Goal: Register for event/course

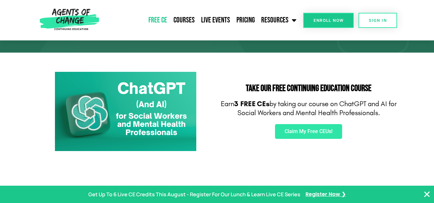
scroll to position [98, 0]
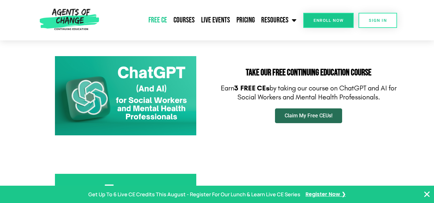
click at [313, 117] on span "Claim My Free CEUs!" at bounding box center [309, 115] width 48 height 5
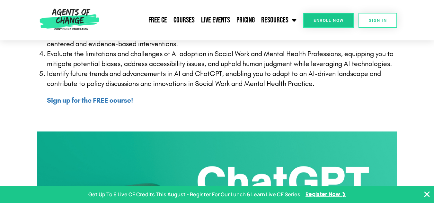
scroll to position [266, 0]
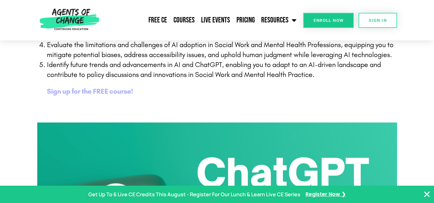
click at [115, 91] on b "Sign up for the FREE course!" at bounding box center [90, 91] width 86 height 8
